Goal: Information Seeking & Learning: Check status

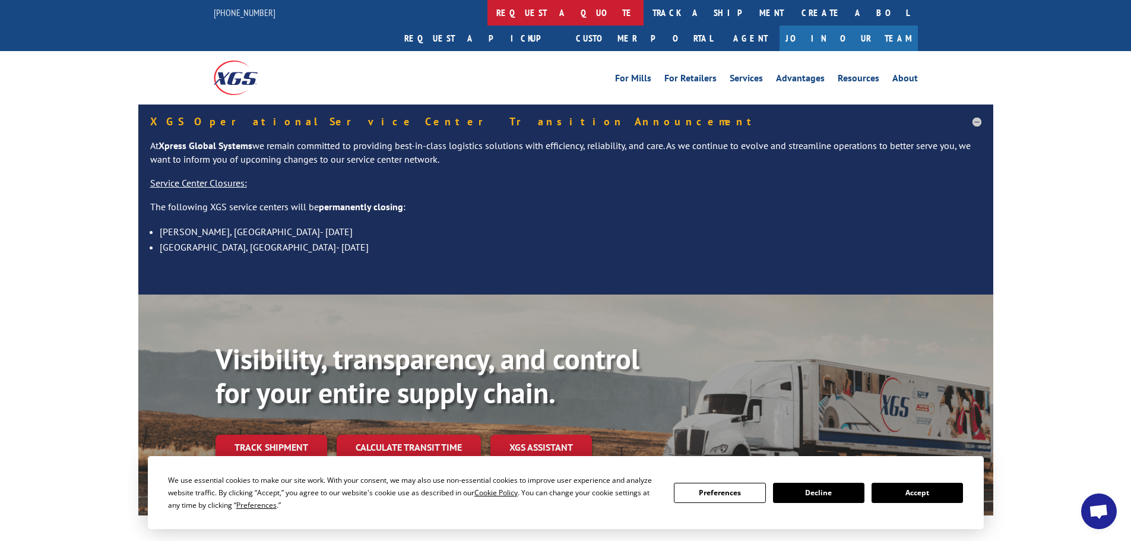
click at [487, 14] on link "request a quote" at bounding box center [565, 13] width 156 height 26
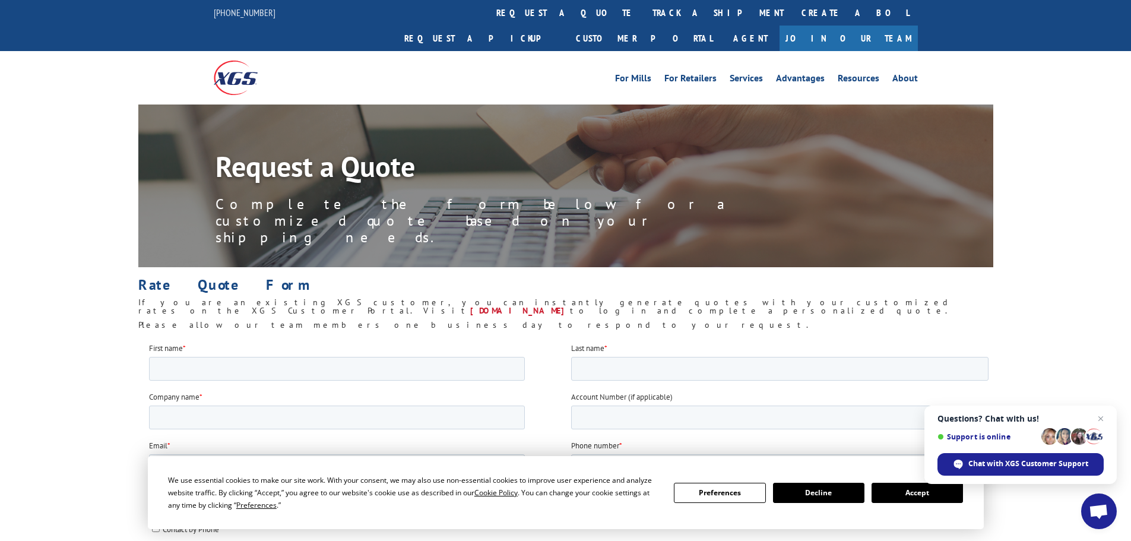
drag, startPoint x: 508, startPoint y: 15, endPoint x: 493, endPoint y: 52, distance: 39.1
click at [644, 15] on link "track a shipment" at bounding box center [718, 13] width 149 height 26
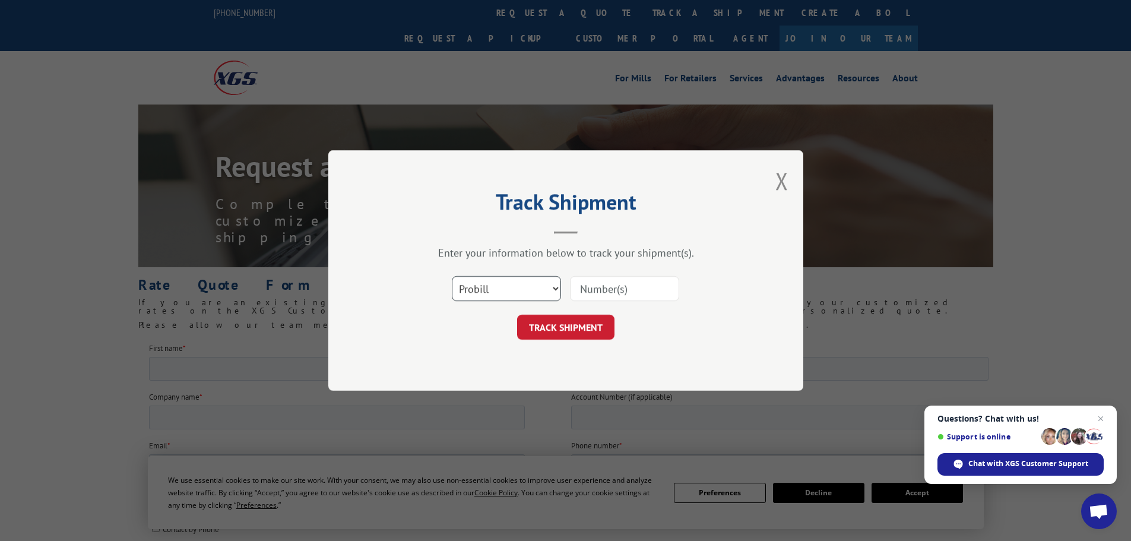
click at [479, 292] on select "Select category... Probill BOL PO" at bounding box center [506, 288] width 109 height 25
select select "po"
click at [452, 276] on select "Select category... Probill BOL PO" at bounding box center [506, 288] width 109 height 25
click at [614, 293] on input at bounding box center [624, 288] width 109 height 25
paste input "81538435"
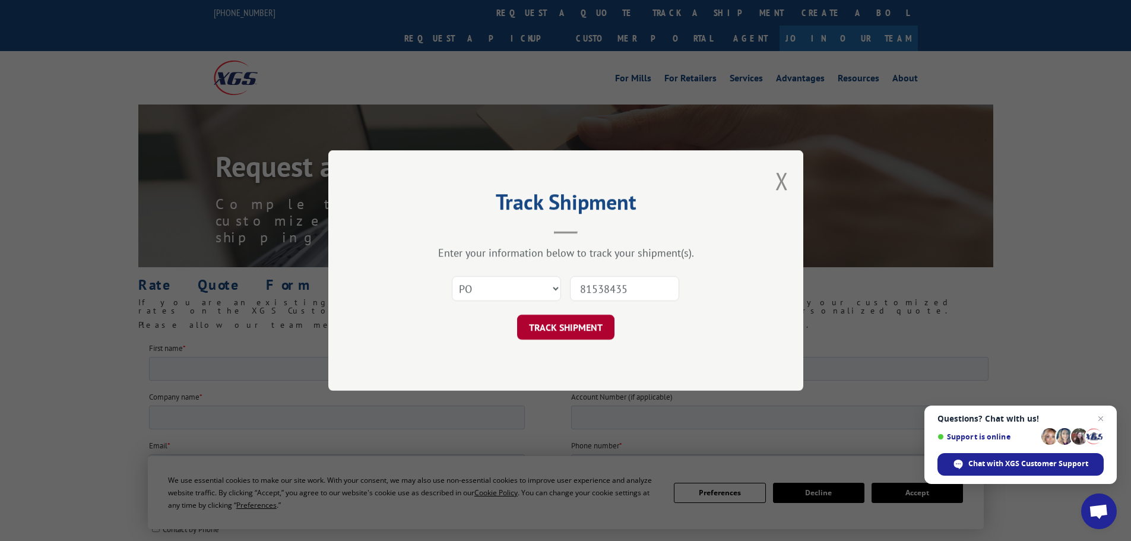
type input "81538435"
click at [586, 327] on button "TRACK SHIPMENT" at bounding box center [565, 327] width 97 height 25
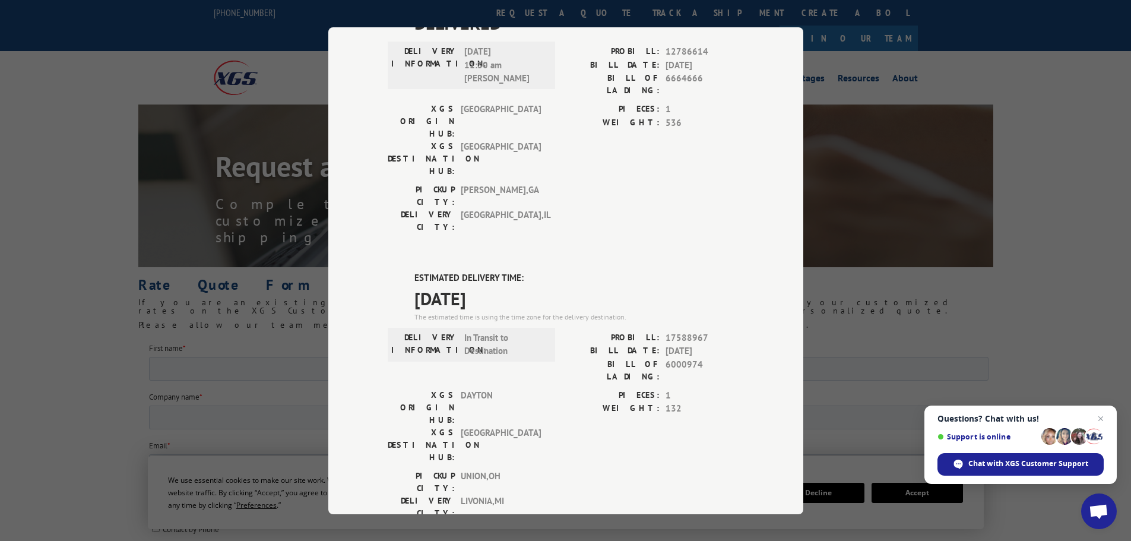
scroll to position [119, 0]
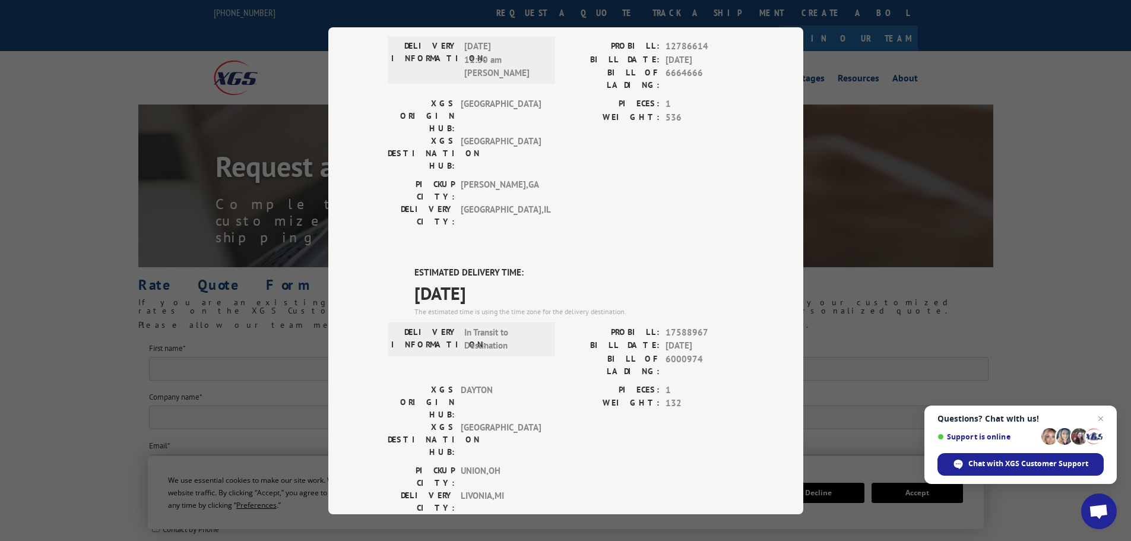
click at [225, 64] on div "Track Shipment DELIVERED DELIVERY INFORMATION: 11/01/2021 11:30 am TOM PROBILL:…" at bounding box center [565, 270] width 1131 height 541
click at [377, 45] on div "Track Shipment DELIVERED DELIVERY INFORMATION: 11/01/2021 11:30 am TOM PROBILL:…" at bounding box center [565, 270] width 475 height 487
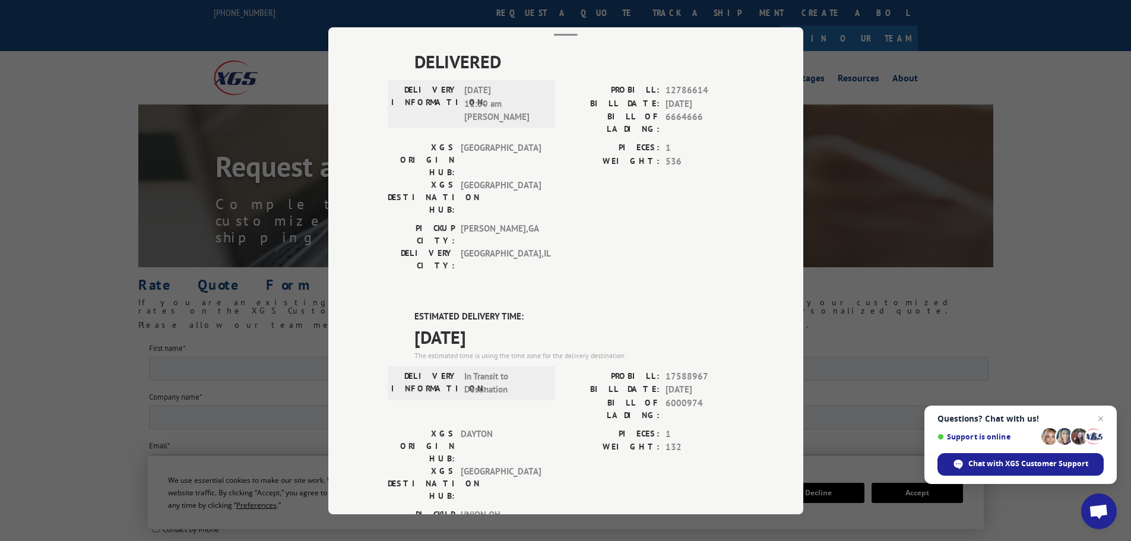
scroll to position [0, 0]
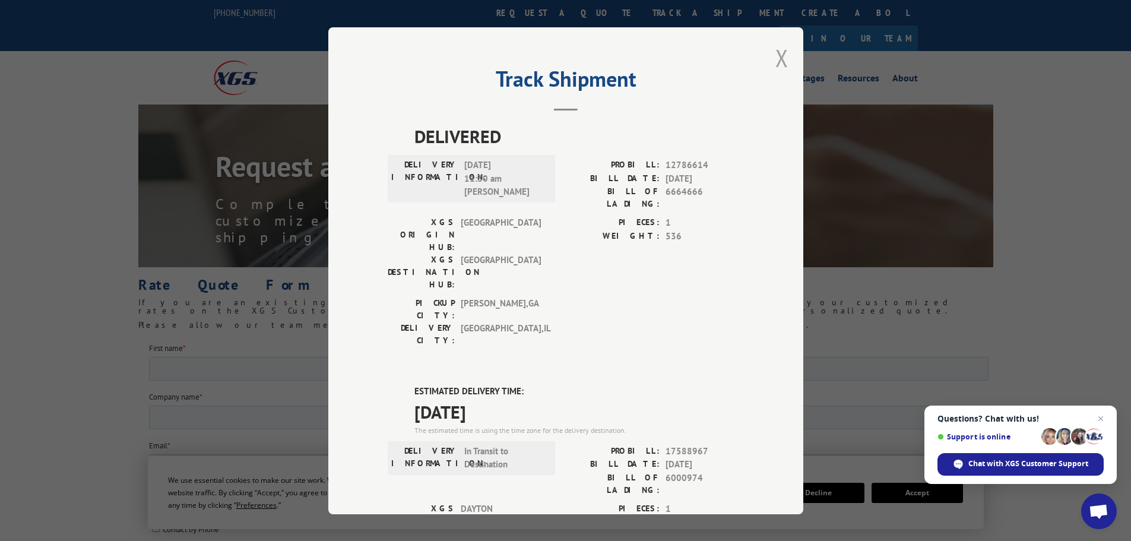
click at [775, 55] on button "Close modal" at bounding box center [781, 57] width 13 height 31
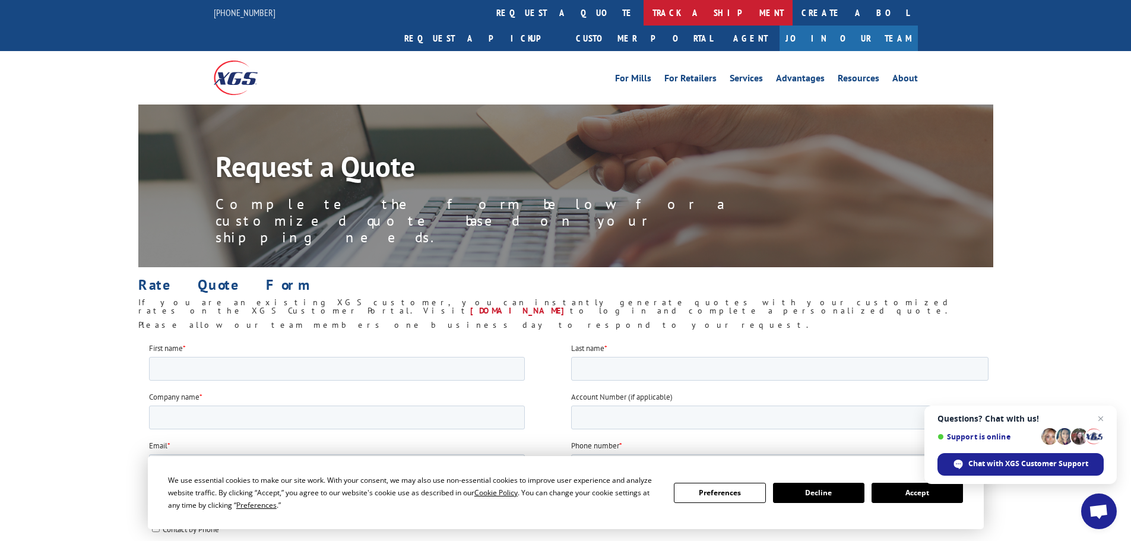
click at [644, 11] on link "track a shipment" at bounding box center [718, 13] width 149 height 26
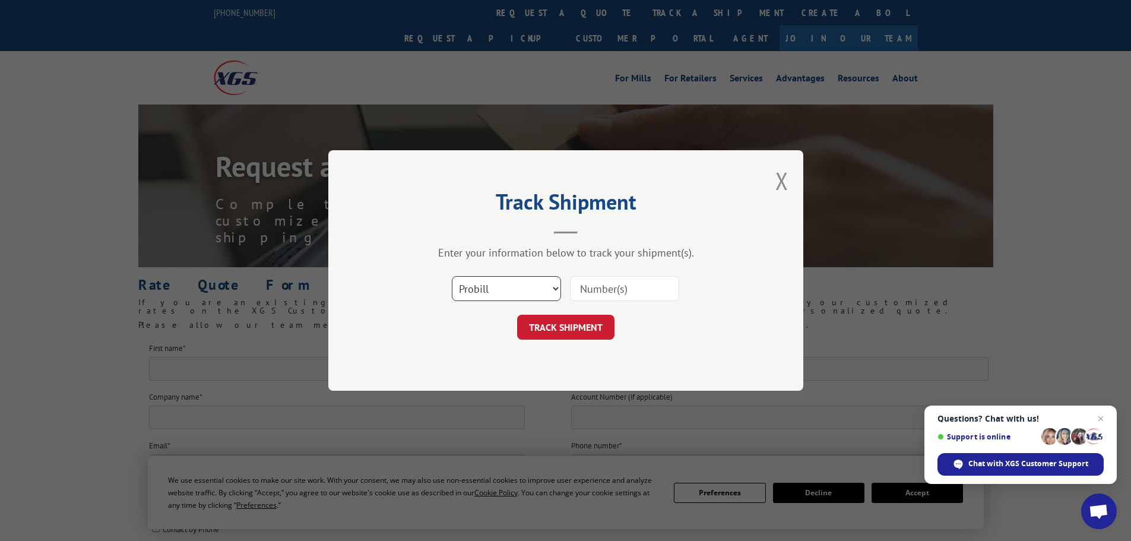
click at [486, 287] on select "Select category... Probill BOL PO" at bounding box center [506, 288] width 109 height 25
select select "po"
click at [452, 276] on select "Select category... Probill BOL PO" at bounding box center [506, 288] width 109 height 25
click at [603, 284] on input at bounding box center [624, 288] width 109 height 25
paste input "81538148"
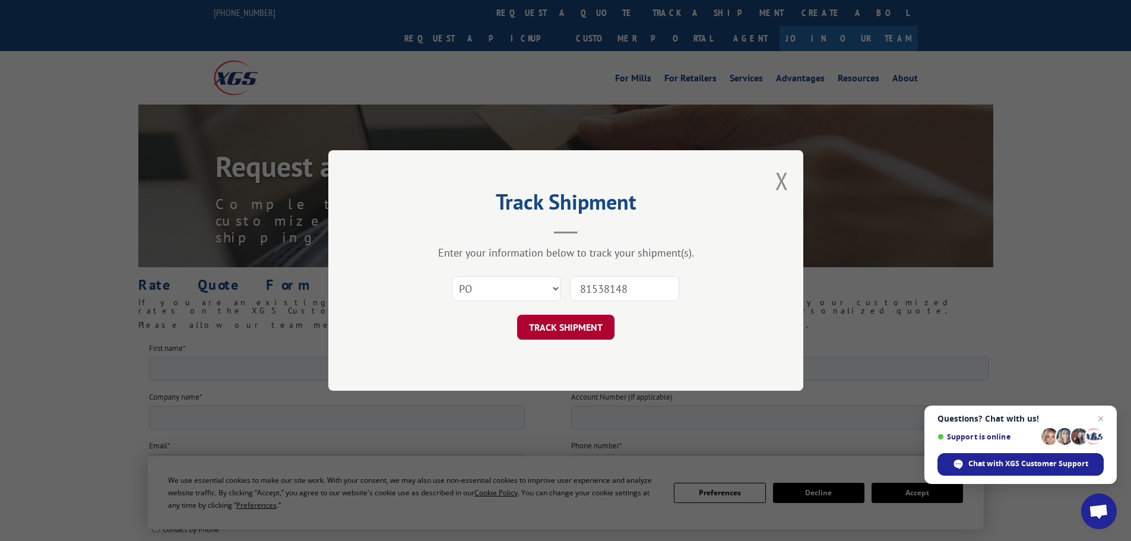
type input "81538148"
click at [593, 329] on button "TRACK SHIPMENT" at bounding box center [565, 327] width 97 height 25
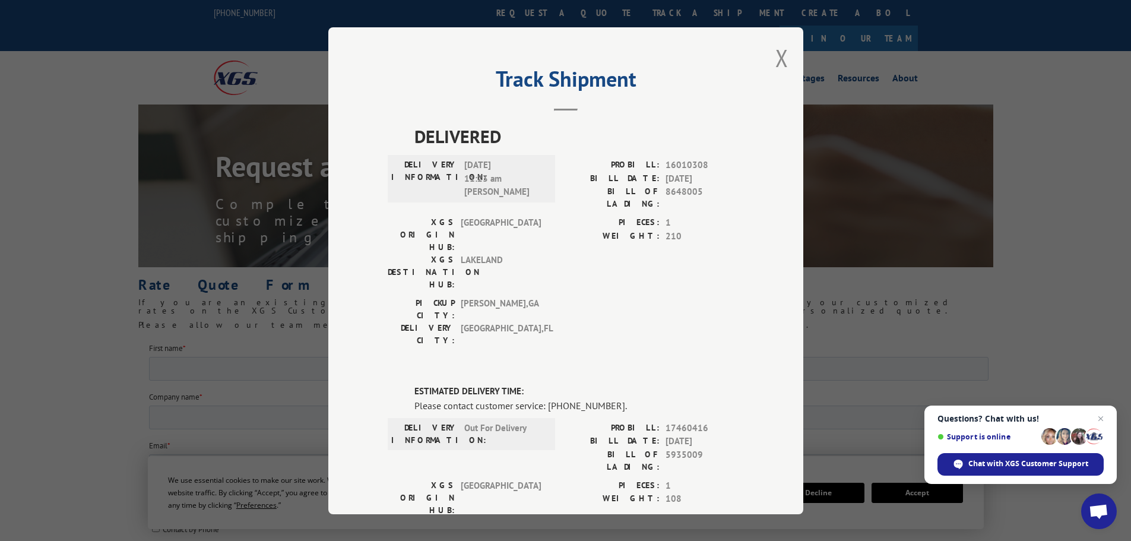
drag, startPoint x: 676, startPoint y: 105, endPoint x: 686, endPoint y: 106, distance: 10.1
click at [676, 105] on header "Track Shipment" at bounding box center [566, 91] width 356 height 40
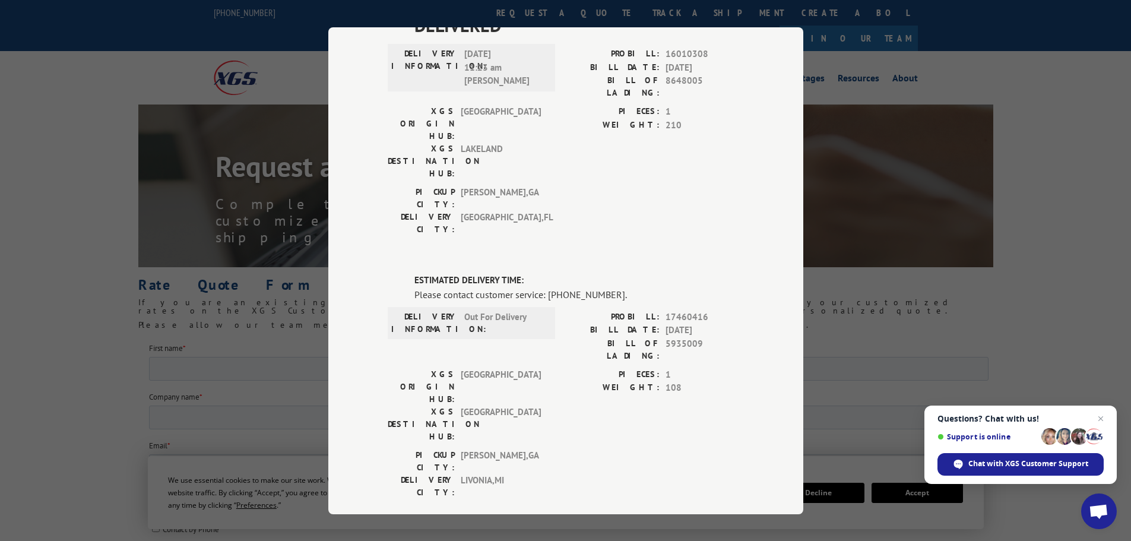
scroll to position [178, 0]
